Goal: Information Seeking & Learning: Learn about a topic

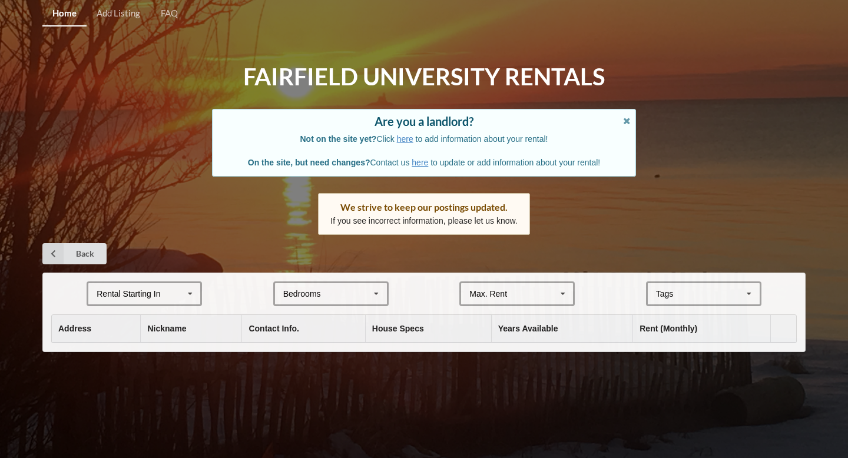
click at [171, 301] on div "Rental Starting In [DATE] 2026 2027 2028" at bounding box center [144, 294] width 115 height 25
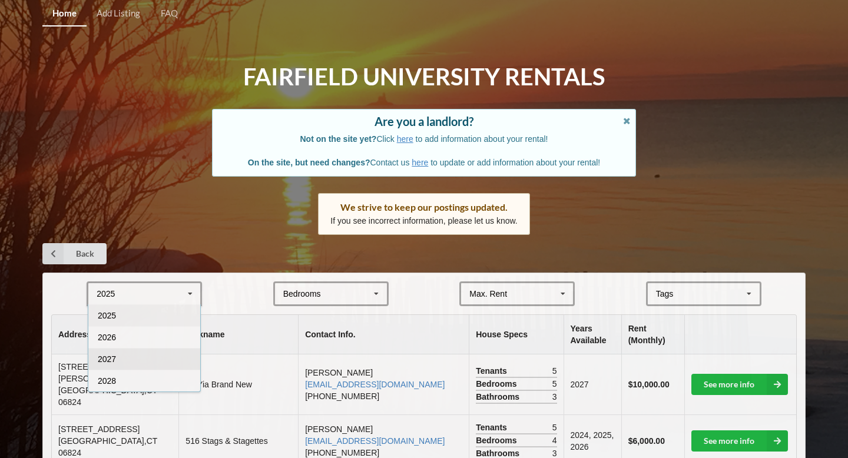
click at [134, 362] on div "2027" at bounding box center [144, 359] width 112 height 22
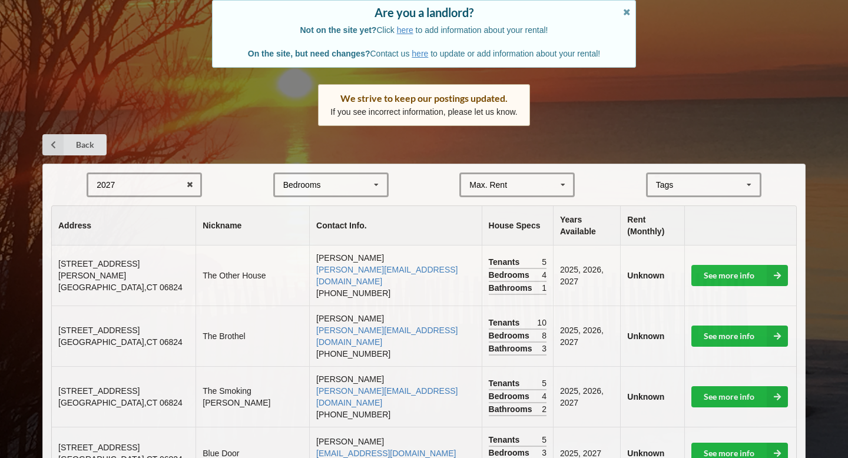
scroll to position [120, 0]
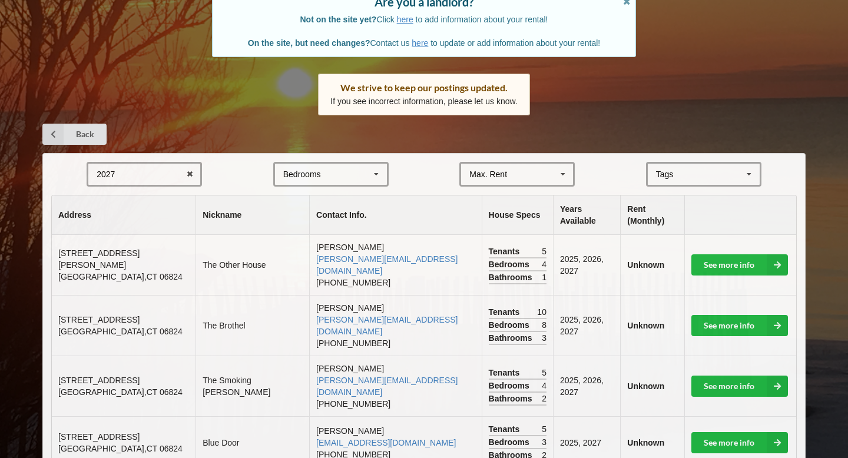
click at [343, 181] on div "Bedrooms 1 2 3 4 5 6 7 8" at bounding box center [330, 174] width 115 height 25
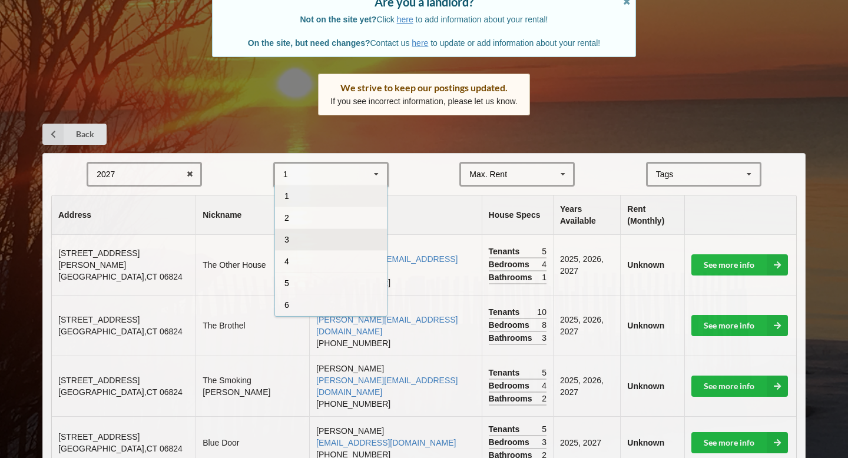
click at [320, 234] on div "3" at bounding box center [331, 240] width 112 height 22
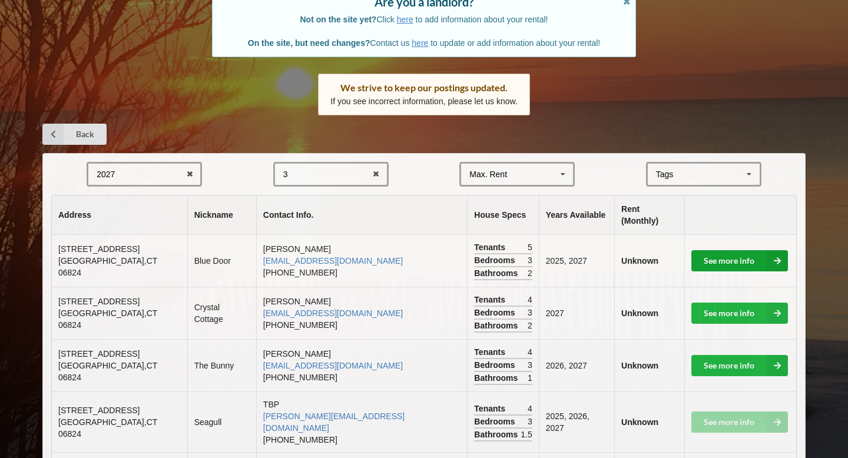
click at [756, 250] on link "See more info" at bounding box center [739, 260] width 97 height 21
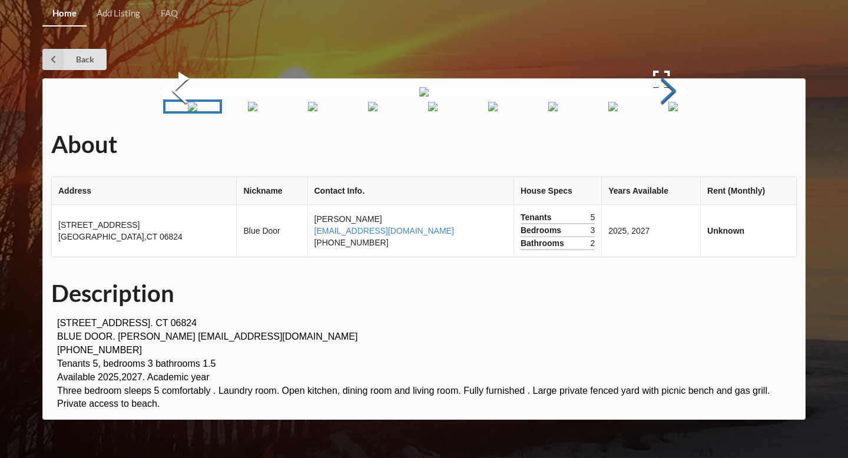
click at [666, 145] on button "Next Slide" at bounding box center [668, 92] width 33 height 107
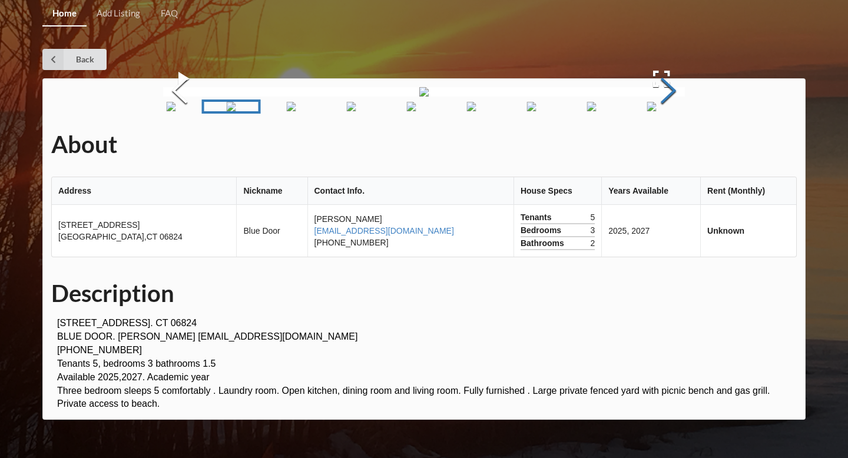
click at [666, 145] on button "Next Slide" at bounding box center [668, 92] width 33 height 107
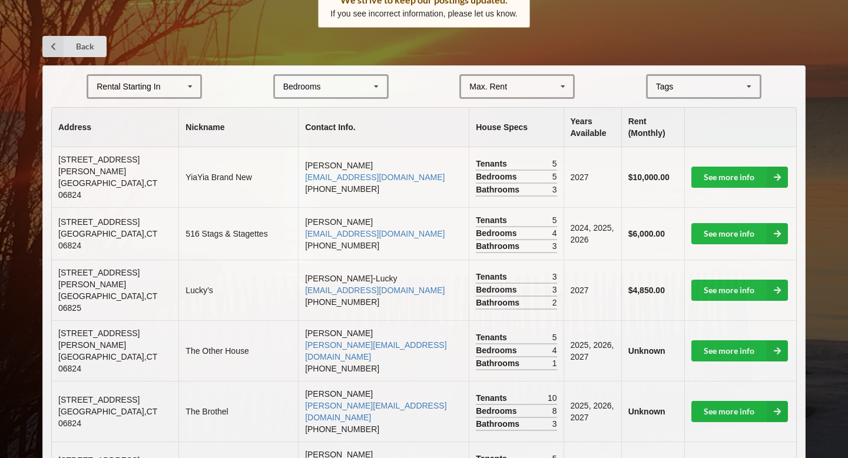
scroll to position [210, 0]
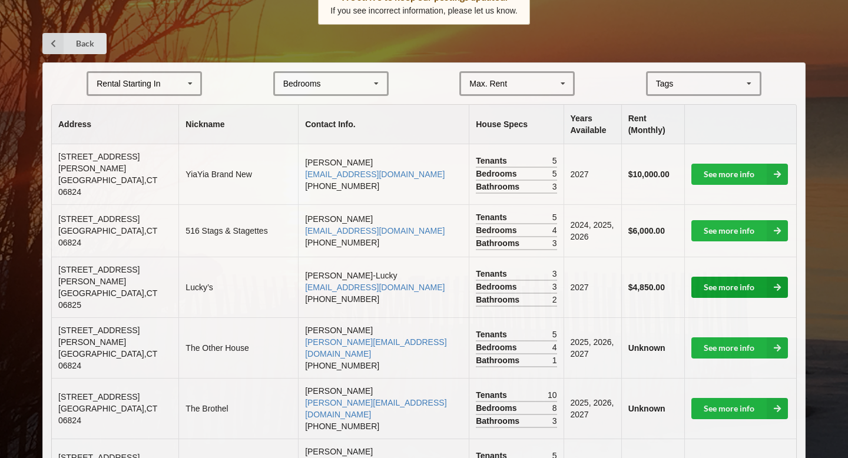
click at [762, 277] on link "See more info" at bounding box center [739, 287] width 97 height 21
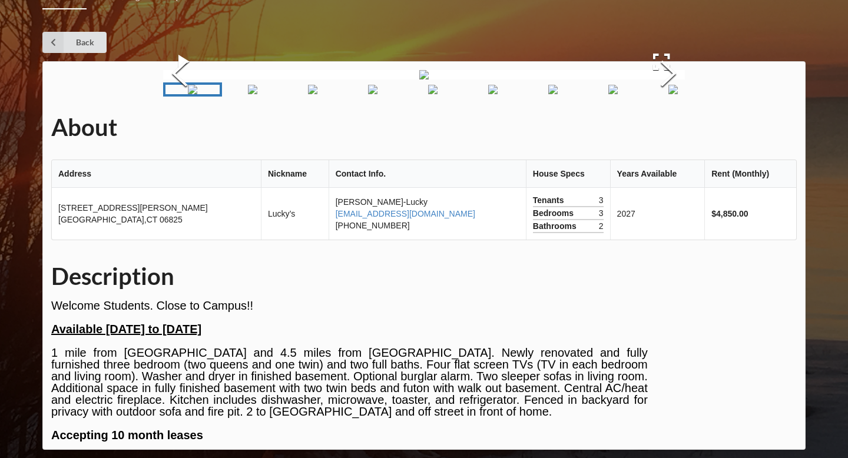
scroll to position [210, 0]
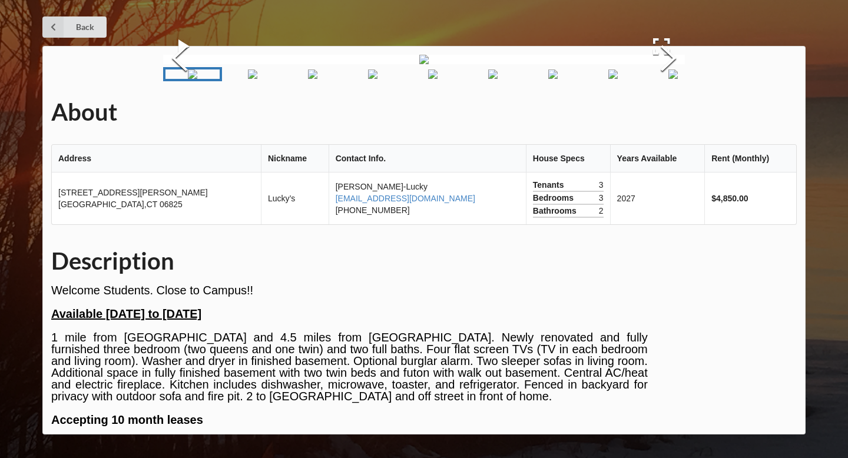
click at [434, 79] on img "Go to Slide 5" at bounding box center [432, 74] width 9 height 9
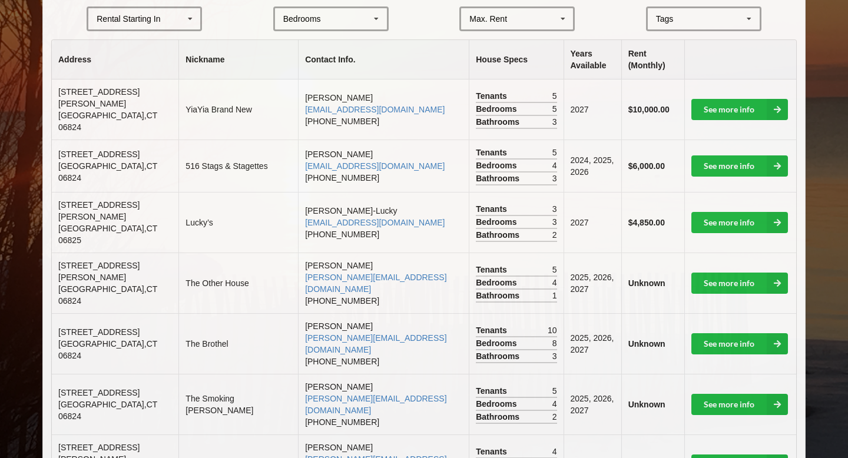
scroll to position [279, 0]
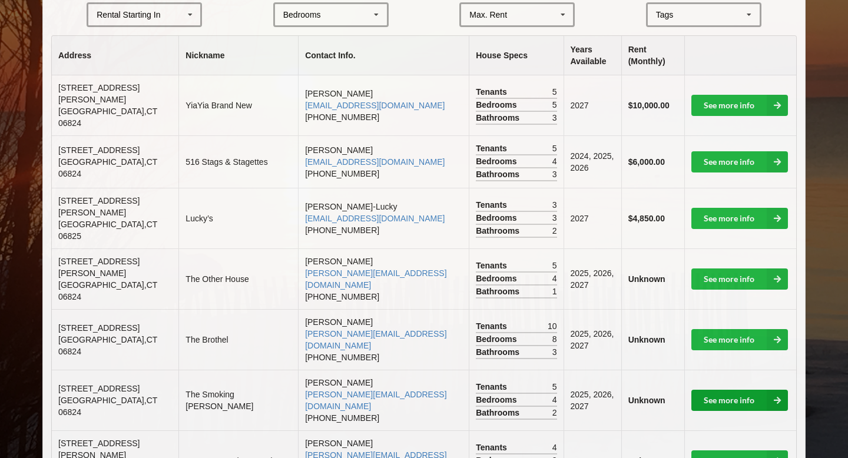
click at [722, 390] on link "See more info" at bounding box center [739, 400] width 97 height 21
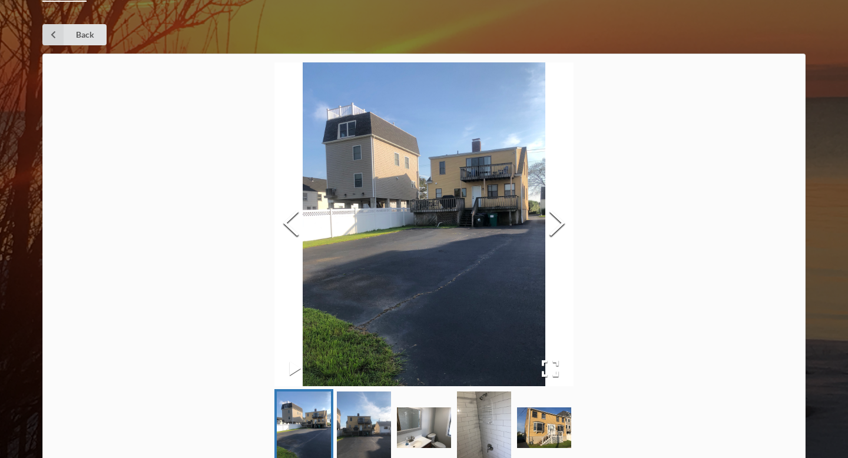
scroll to position [25, 0]
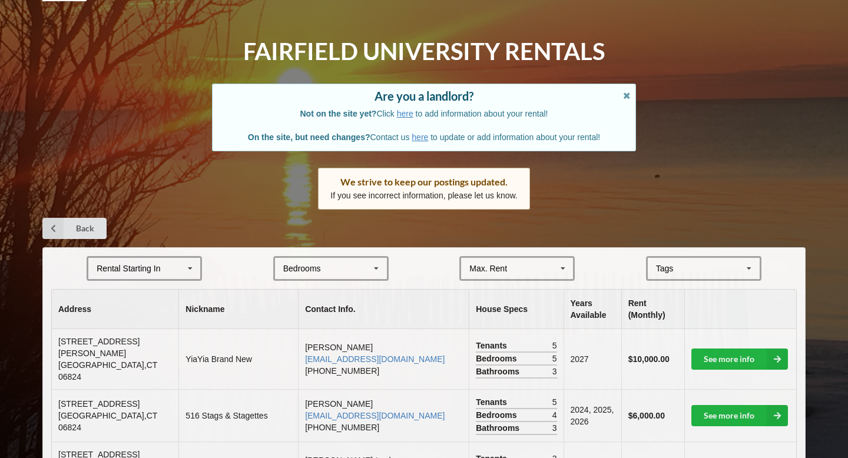
scroll to position [279, 0]
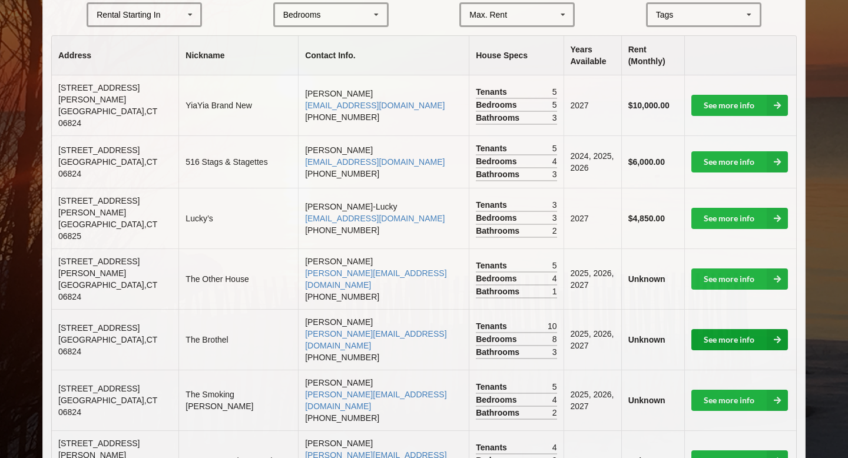
click at [742, 329] on link "See more info" at bounding box center [739, 339] width 97 height 21
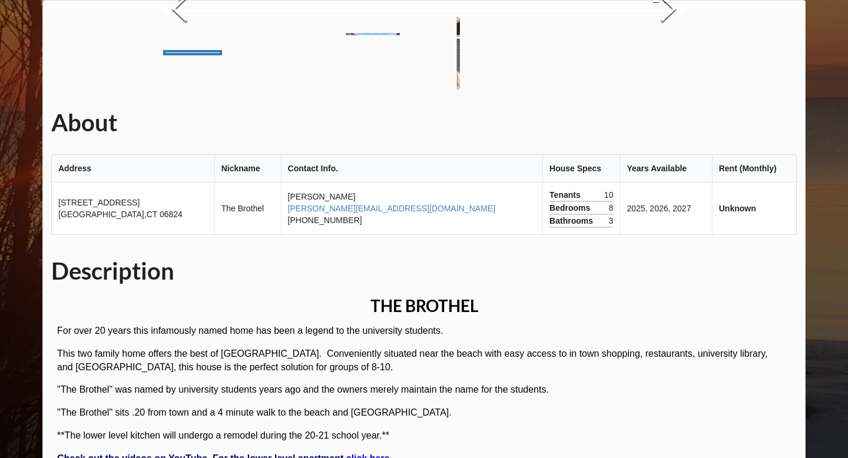
scroll to position [83, 0]
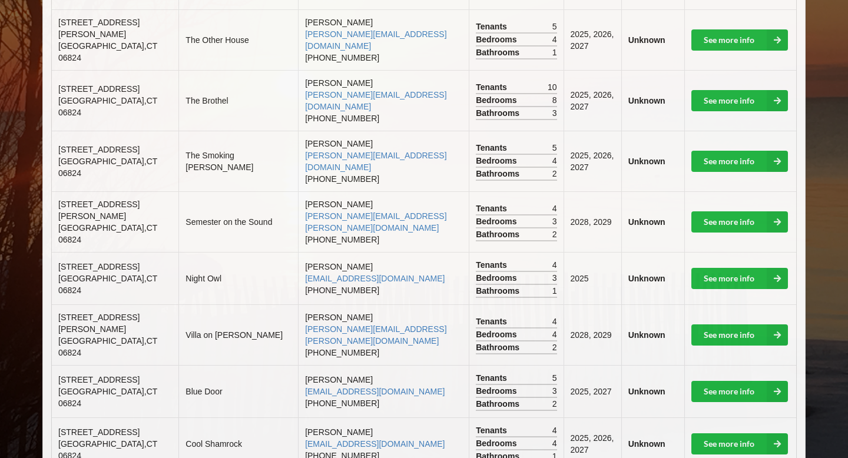
scroll to position [523, 0]
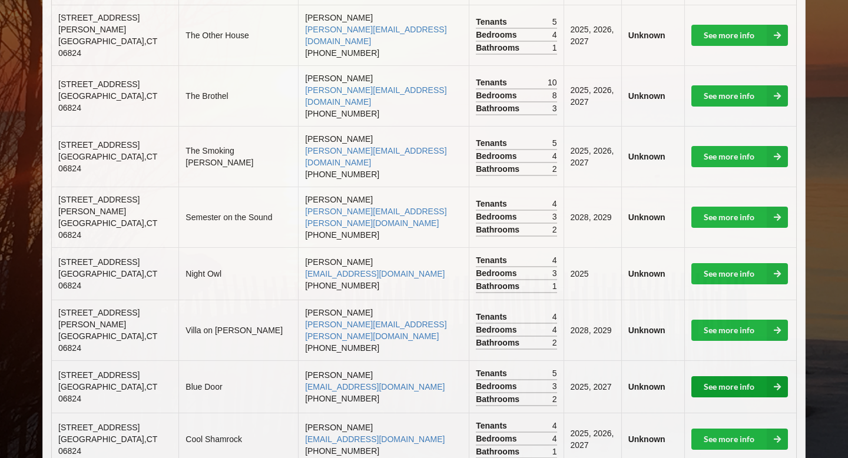
click at [728, 376] on link "See more info" at bounding box center [739, 386] width 97 height 21
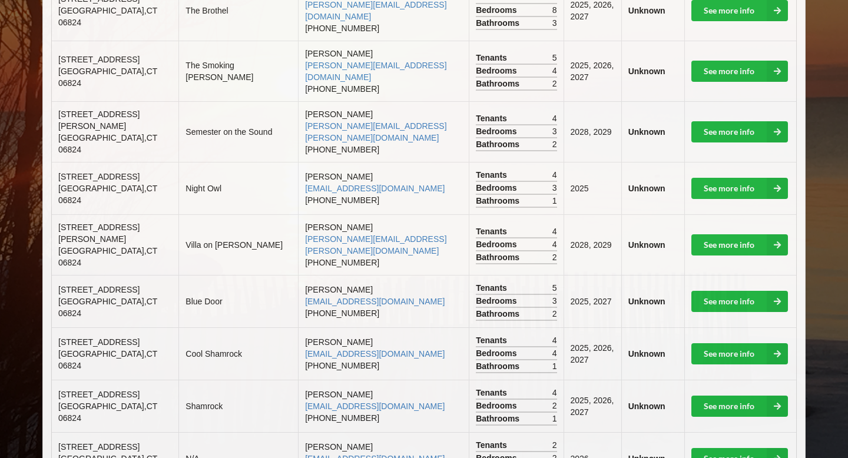
scroll to position [611, 0]
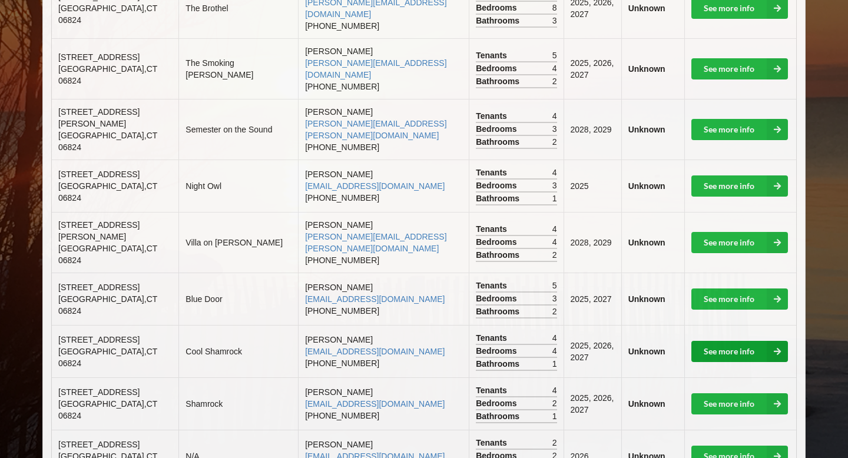
click at [744, 341] on link "See more info" at bounding box center [739, 351] width 97 height 21
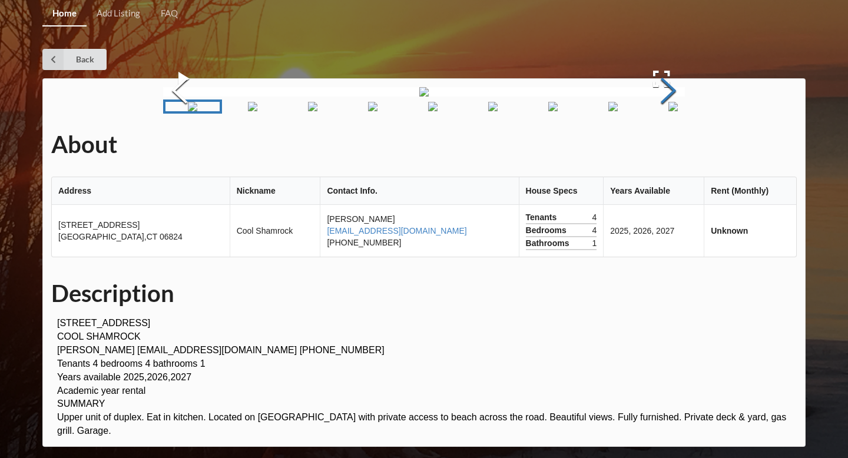
click at [670, 145] on button "Next Slide" at bounding box center [668, 92] width 33 height 107
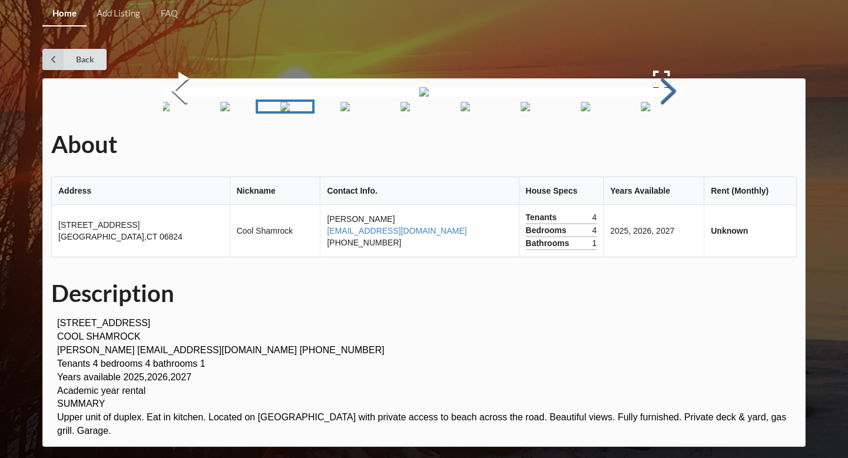
click at [670, 145] on button "Next Slide" at bounding box center [668, 92] width 33 height 107
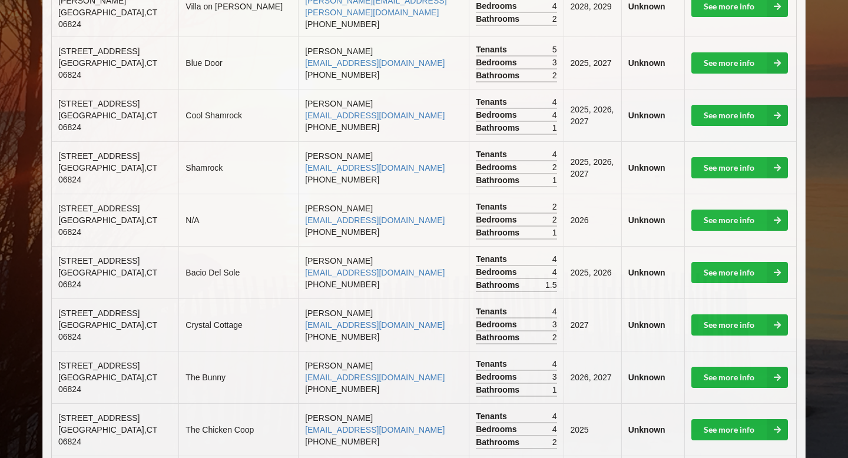
scroll to position [851, 0]
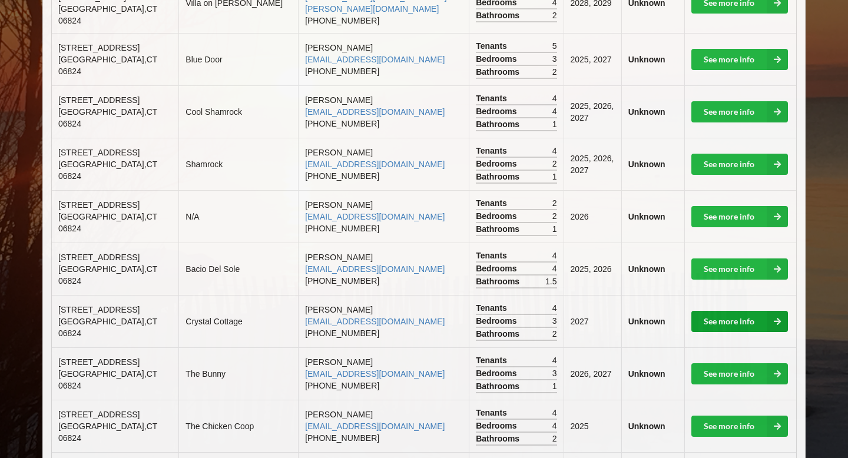
click at [735, 311] on link "See more info" at bounding box center [739, 321] width 97 height 21
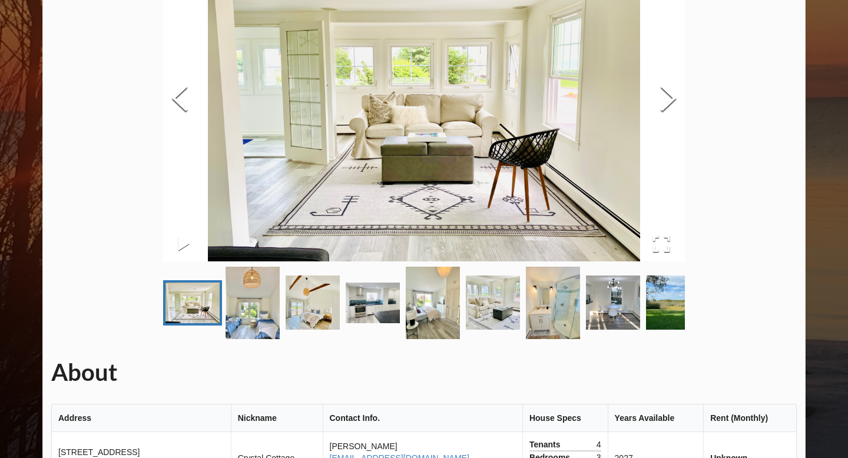
scroll to position [149, 0]
click at [665, 100] on button "Next Slide" at bounding box center [668, 100] width 33 height 107
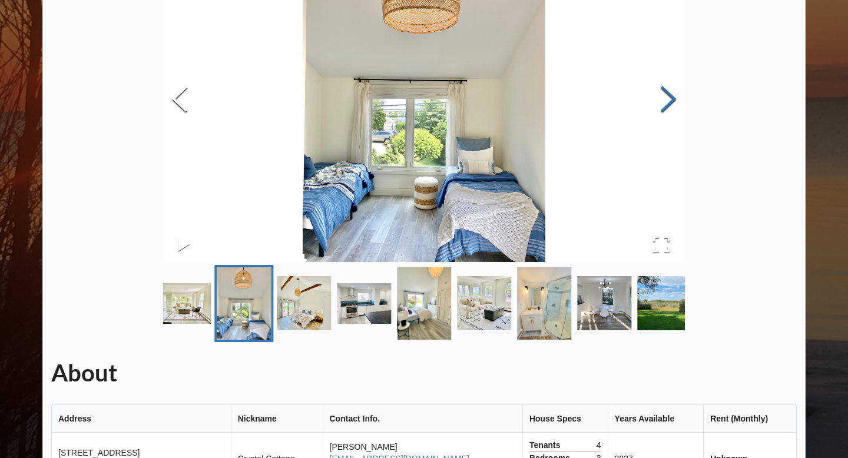
click at [666, 100] on button "Next Slide" at bounding box center [668, 100] width 33 height 107
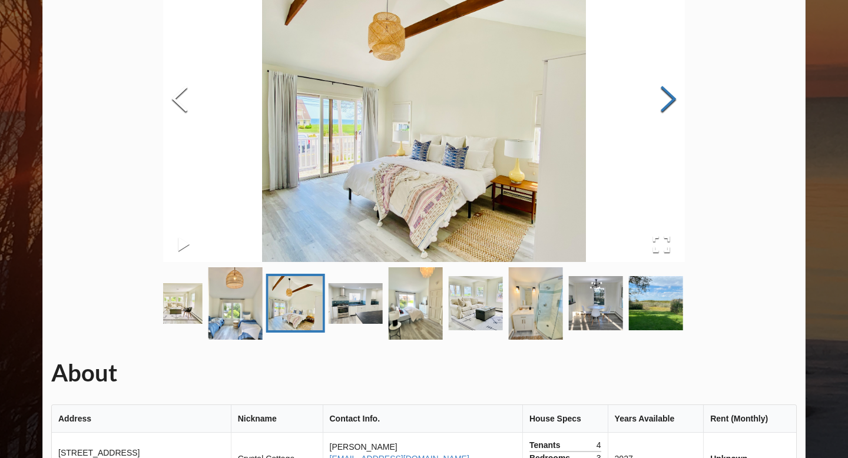
click at [666, 100] on button "Next Slide" at bounding box center [668, 100] width 33 height 107
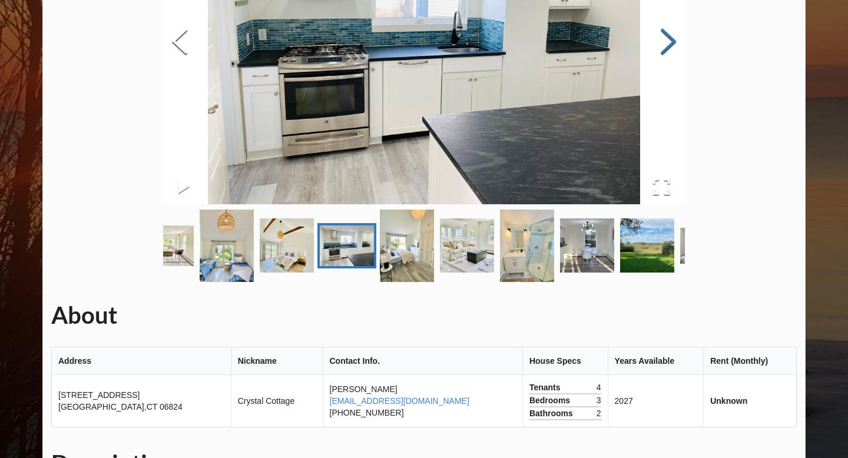
scroll to position [200, 0]
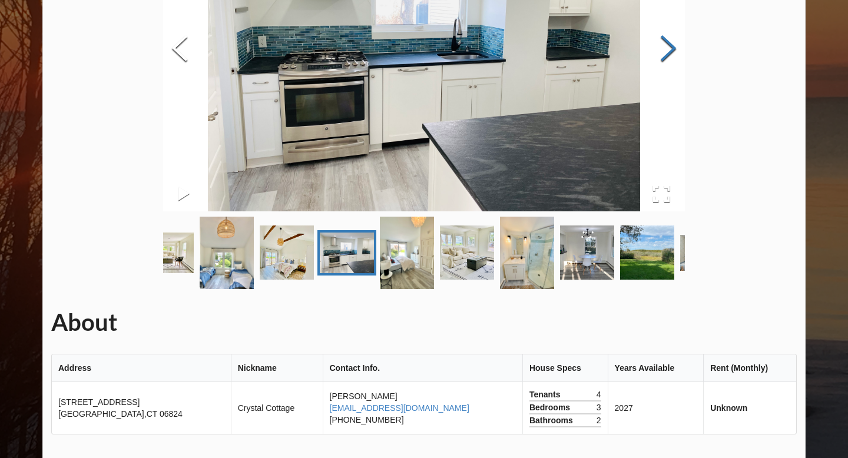
click at [667, 54] on button "Next Slide" at bounding box center [668, 49] width 33 height 107
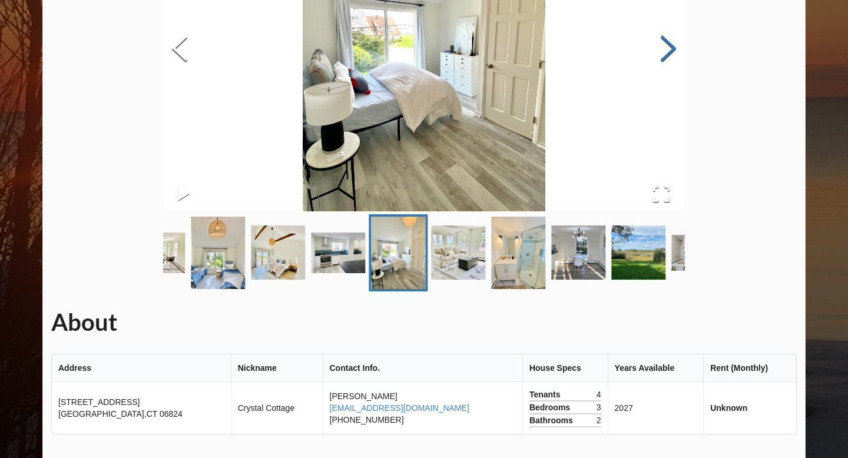
click at [667, 53] on button "Next Slide" at bounding box center [668, 49] width 33 height 107
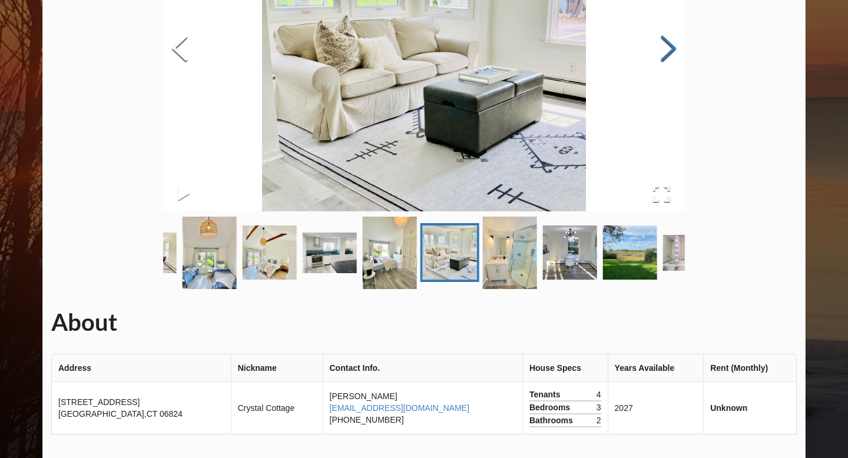
click at [667, 53] on button "Next Slide" at bounding box center [668, 49] width 33 height 107
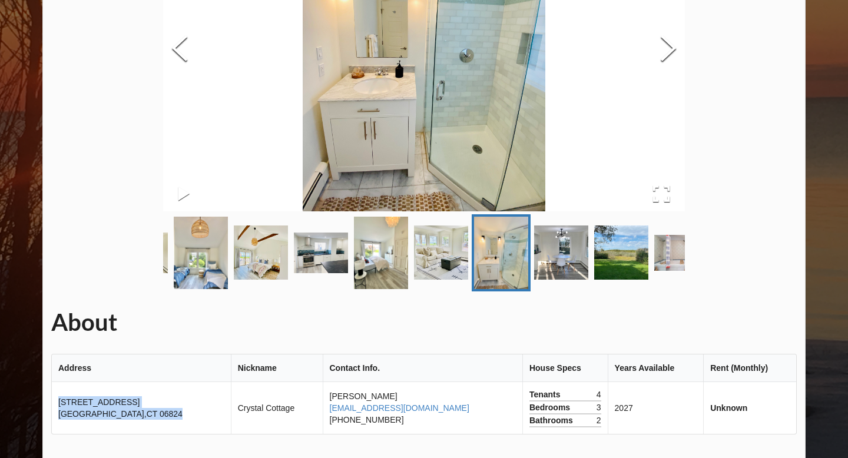
drag, startPoint x: 60, startPoint y: 395, endPoint x: 139, endPoint y: 422, distance: 83.3
click at [139, 422] on td "[STREET_ADDRESS]" at bounding box center [141, 408] width 179 height 52
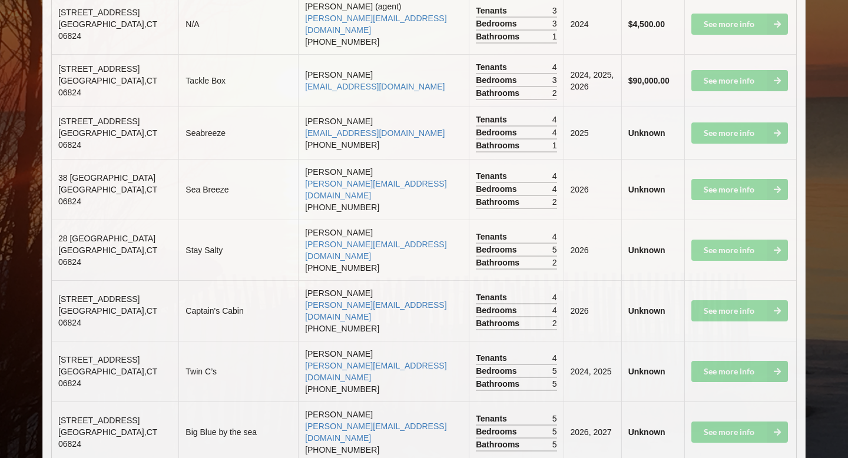
scroll to position [1888, 0]
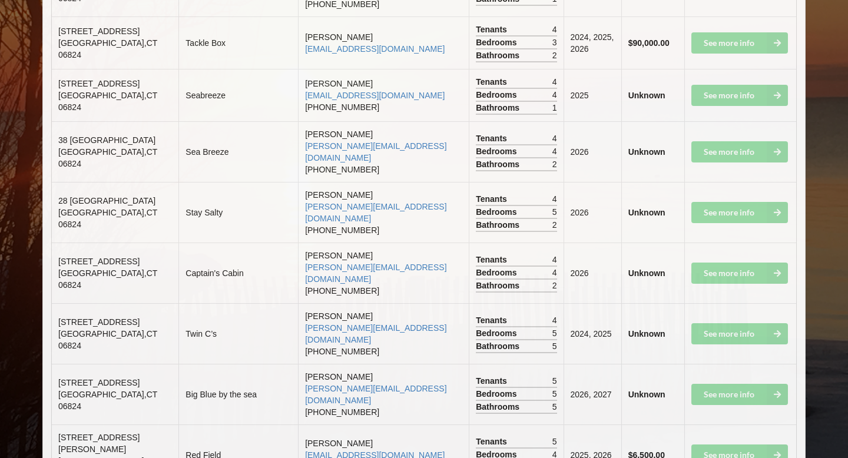
click at [732, 364] on td "See more info" at bounding box center [740, 394] width 112 height 61
